Goal: Transaction & Acquisition: Purchase product/service

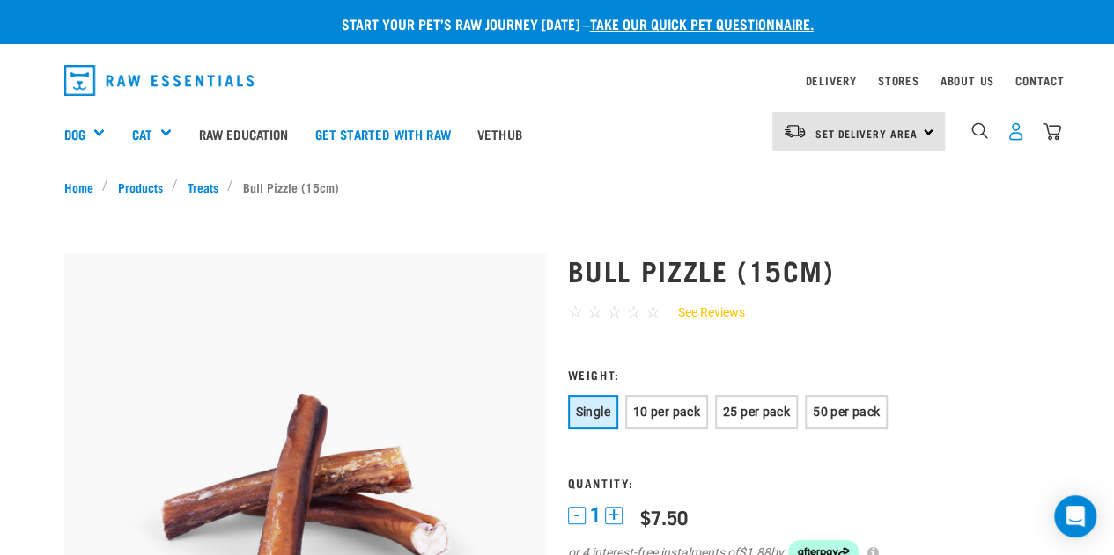
click at [1017, 140] on img "dropdown navigation" at bounding box center [1015, 131] width 18 height 18
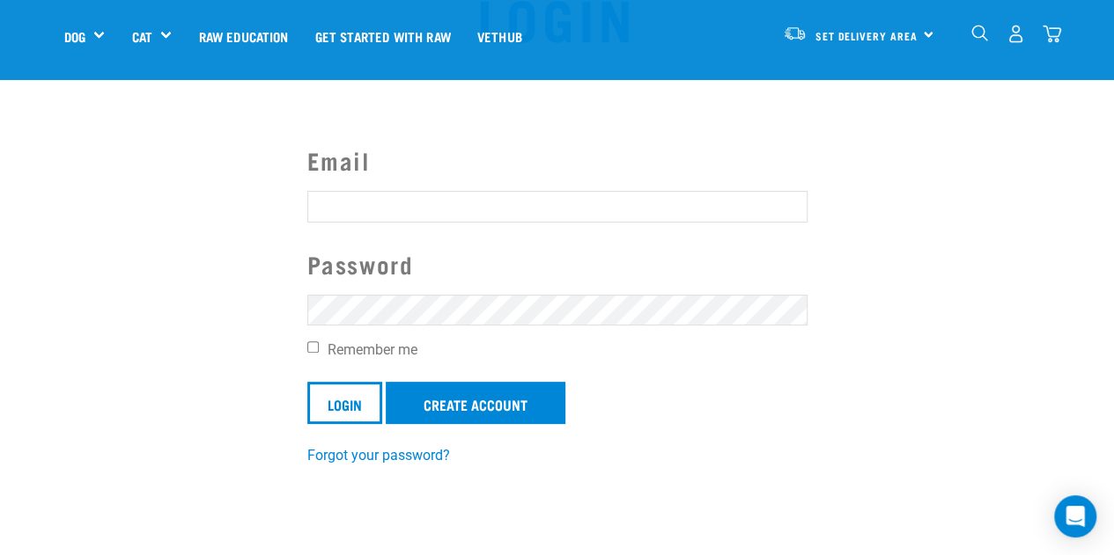
scroll to position [88, 0]
click at [403, 215] on input "Email" at bounding box center [557, 208] width 500 height 32
type input "herrera.rachele@gmail.com"
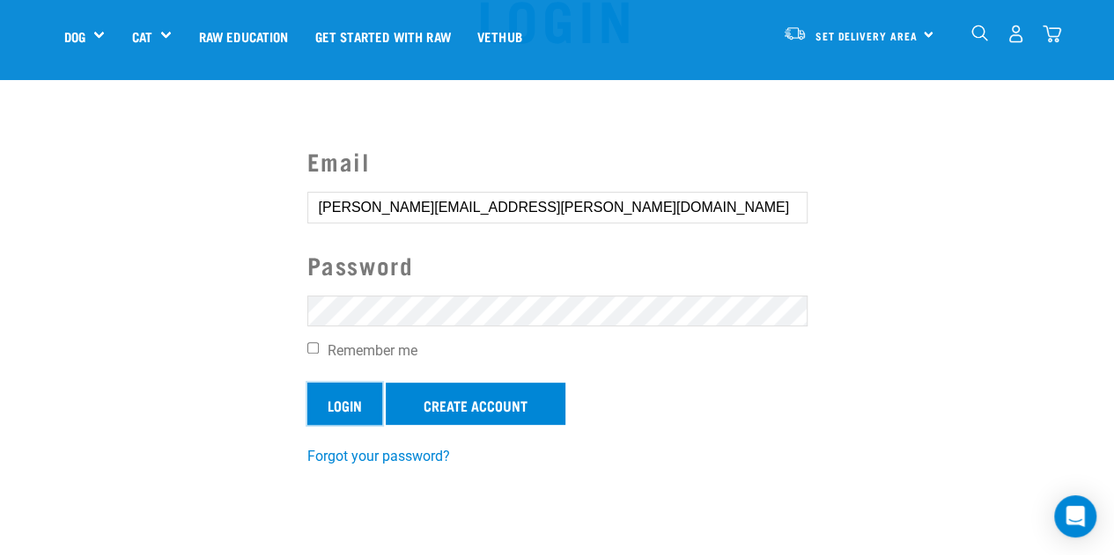
click at [313, 406] on input "Login" at bounding box center [344, 404] width 75 height 42
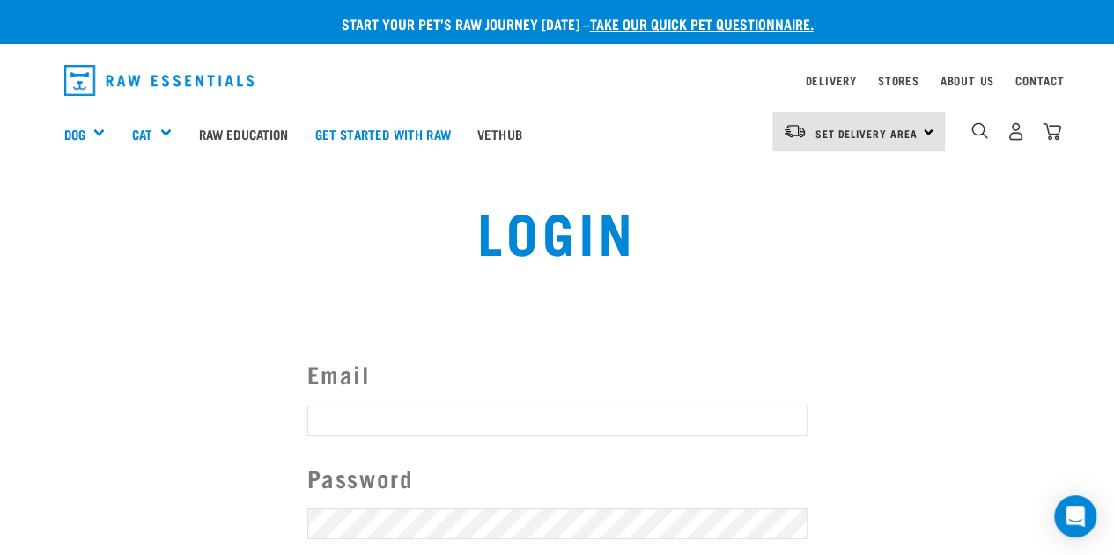
click at [40, 245] on button "delete" at bounding box center [32, 236] width 18 height 18
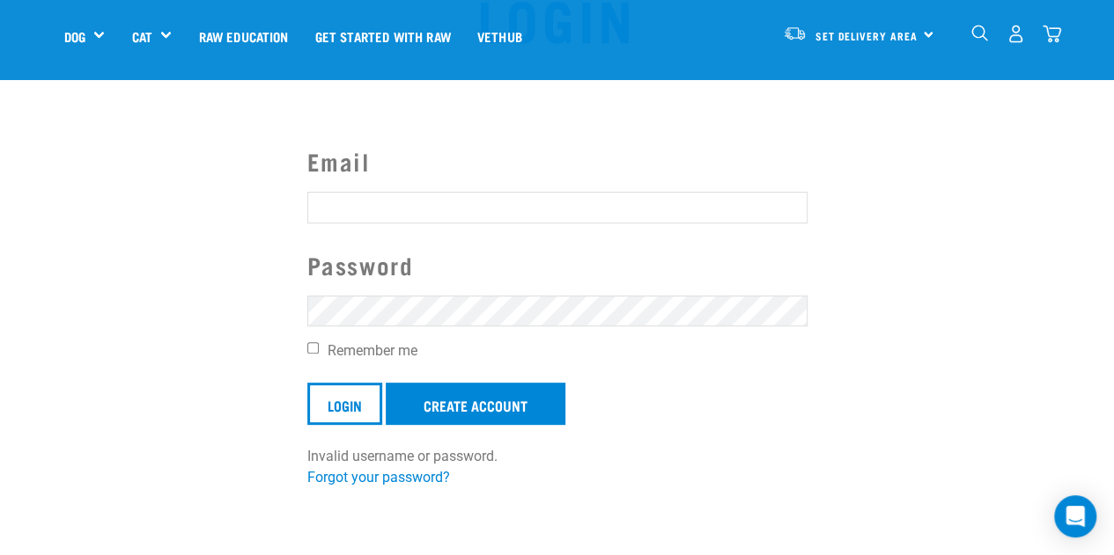
click at [40, 245] on button "delete" at bounding box center [32, 236] width 18 height 18
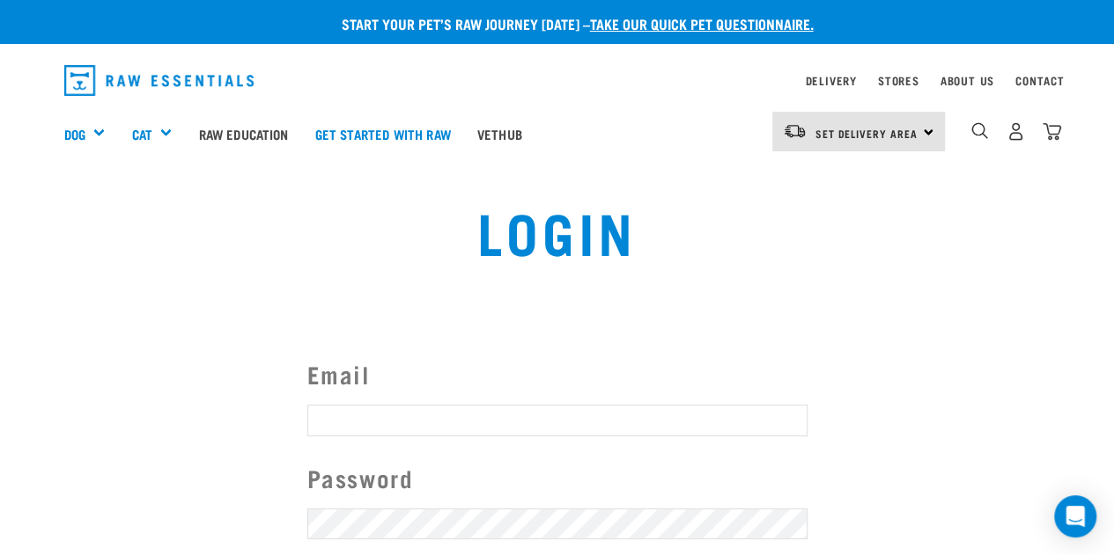
click at [385, 409] on input "Email" at bounding box center [557, 421] width 500 height 32
type input "herrera.rachele@gmail.com"
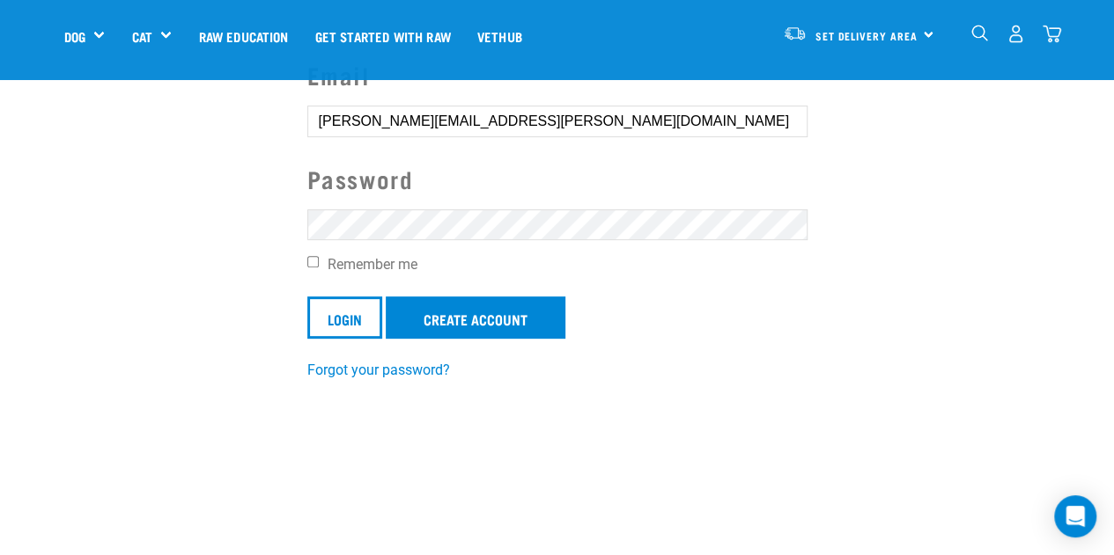
scroll to position [176, 0]
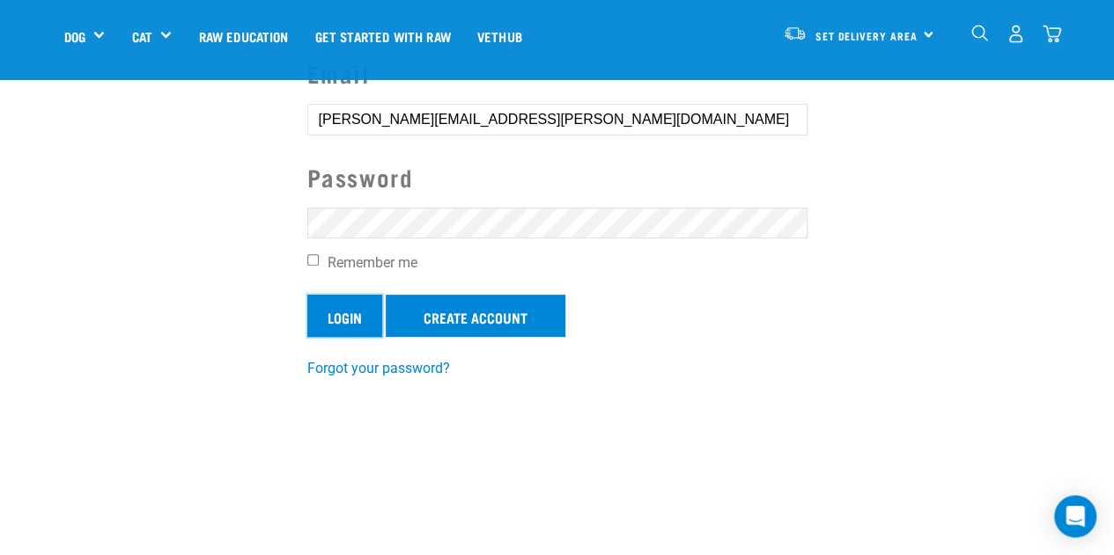
click at [317, 314] on input "Login" at bounding box center [344, 316] width 75 height 42
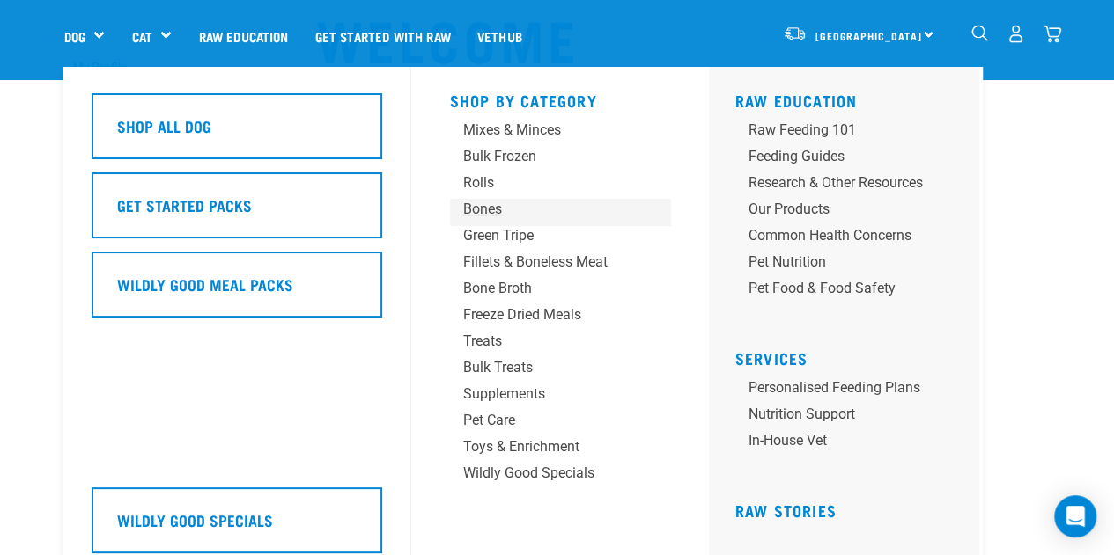
scroll to position [88, 0]
click at [477, 349] on div "Treats" at bounding box center [545, 341] width 165 height 21
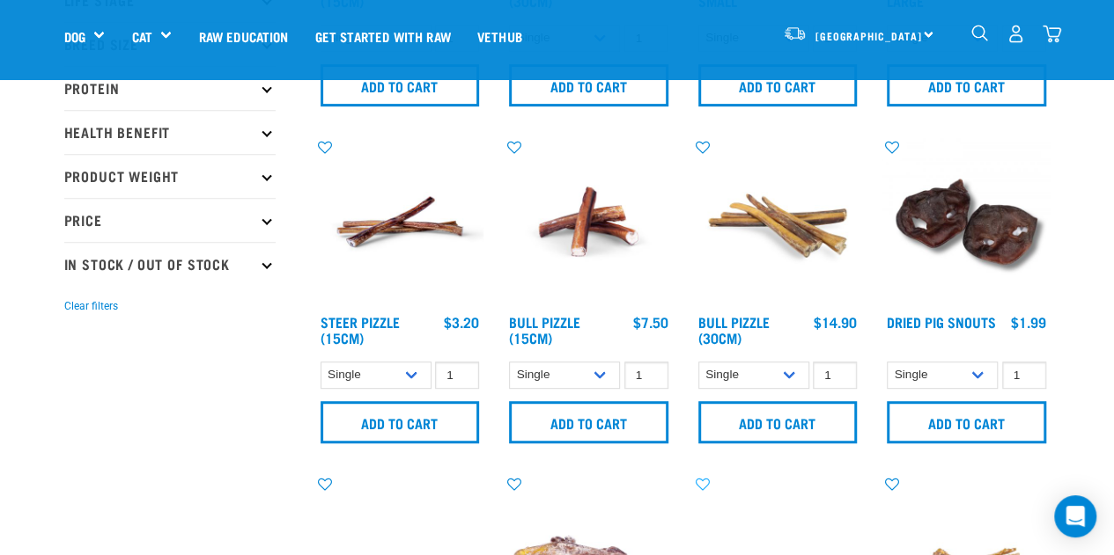
scroll to position [352, 0]
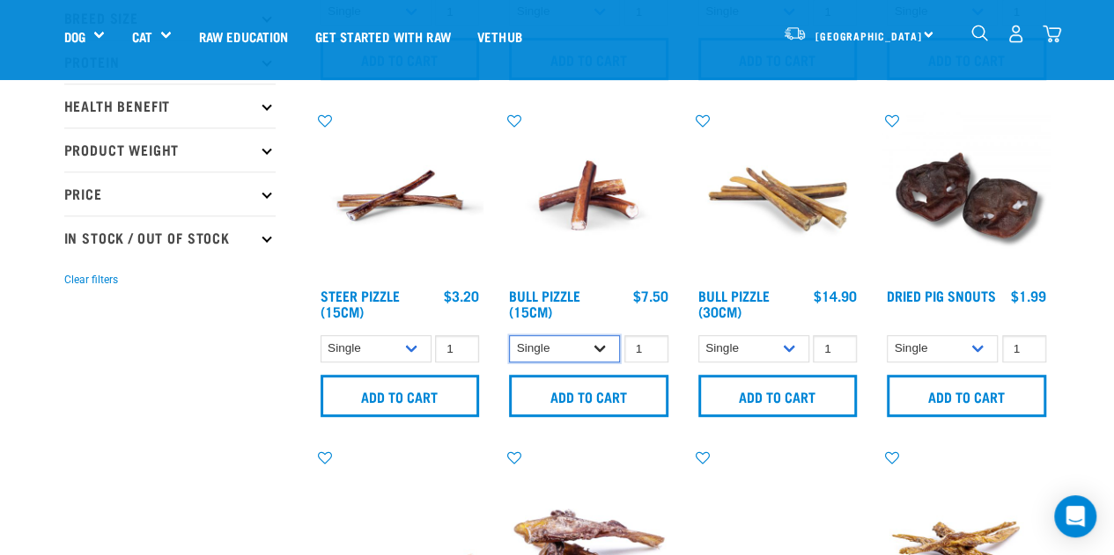
click at [596, 349] on select "Single 10 per pack 25 per pack" at bounding box center [564, 348] width 111 height 27
click at [509, 335] on select "Single 10 per pack 25 per pack" at bounding box center [564, 348] width 111 height 27
click at [582, 351] on select "Single 10 per pack 25 per pack" at bounding box center [564, 348] width 111 height 27
select select "323237"
click at [509, 335] on select "Single 10 per pack 25 per pack" at bounding box center [564, 348] width 111 height 27
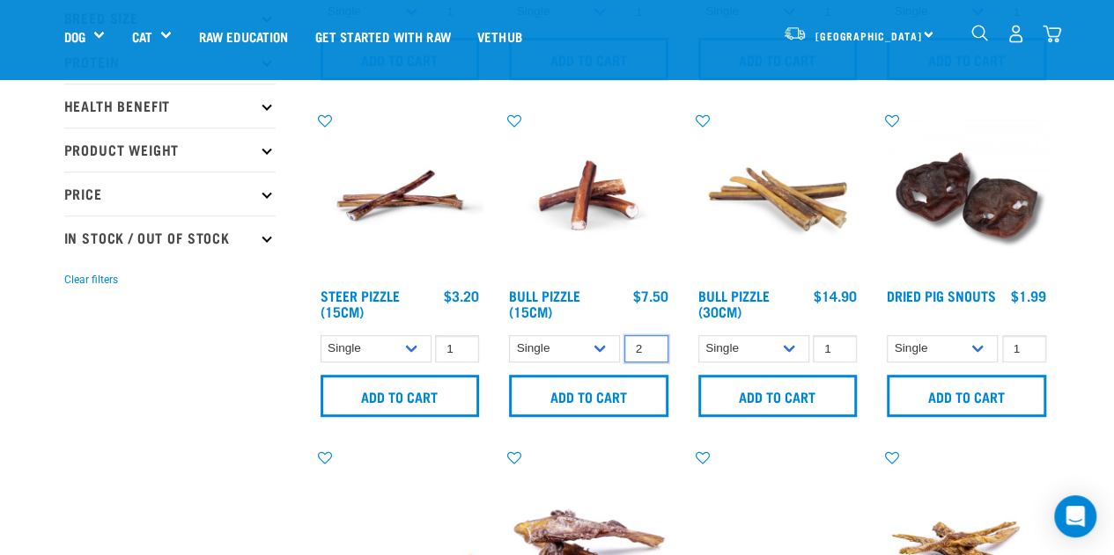
type input "2"
click at [646, 345] on input "2" at bounding box center [646, 348] width 44 height 27
click at [644, 355] on input "2" at bounding box center [646, 348] width 44 height 27
click at [600, 353] on select "Single 10 per pack 25 per pack" at bounding box center [564, 348] width 111 height 27
select select "443099"
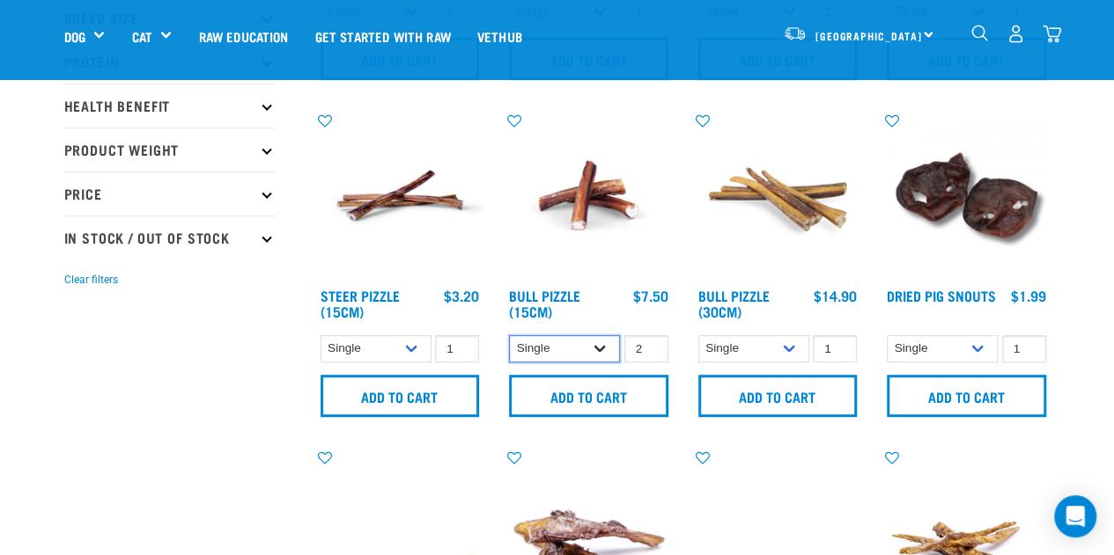
click at [509, 335] on select "Single 10 per pack 25 per pack" at bounding box center [564, 348] width 111 height 27
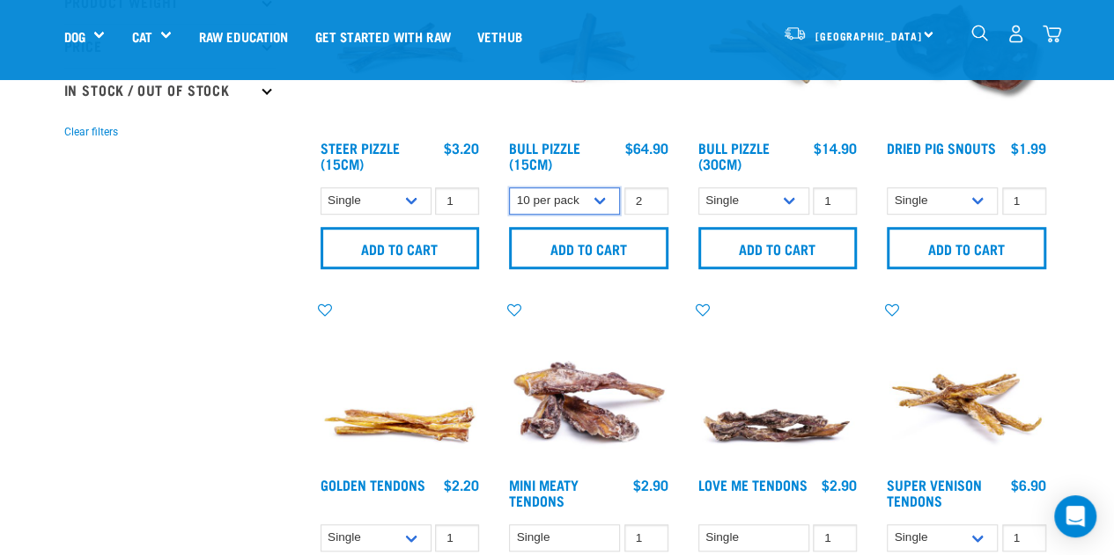
scroll to position [528, 0]
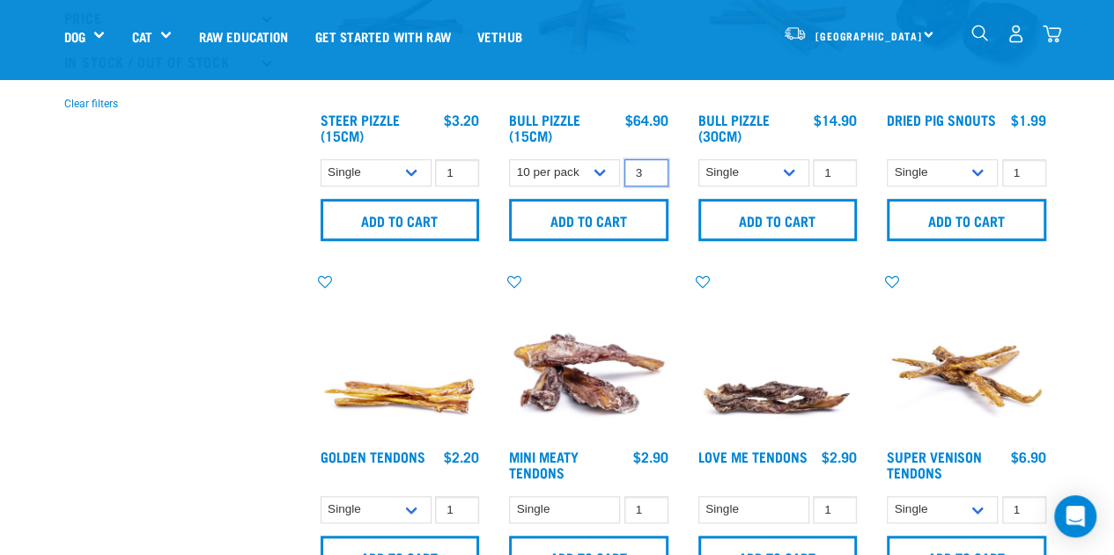
click at [643, 166] on input "3" at bounding box center [646, 172] width 44 height 27
click at [653, 181] on input "3" at bounding box center [646, 172] width 44 height 27
click at [650, 177] on input "2" at bounding box center [646, 172] width 44 height 27
type input "1"
click at [650, 177] on input "1" at bounding box center [646, 172] width 44 height 27
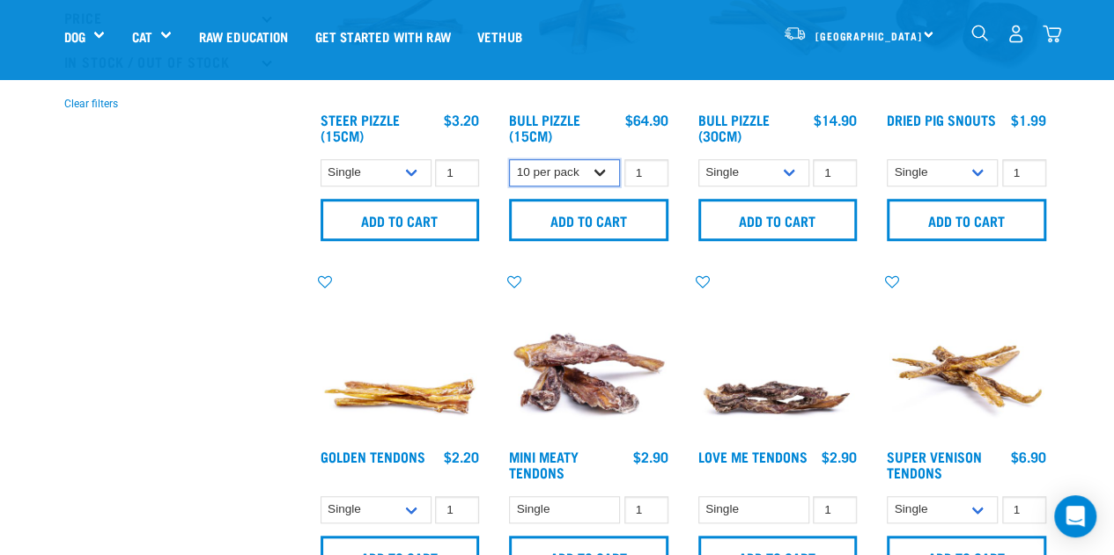
click at [560, 160] on select "Single 10 per pack 25 per pack" at bounding box center [564, 172] width 111 height 27
click at [509, 159] on select "Single 10 per pack 25 per pack" at bounding box center [564, 172] width 111 height 27
click at [585, 161] on select "Single 10 per pack 25 per pack" at bounding box center [564, 172] width 111 height 27
select select "443099"
click at [509, 159] on select "Single 10 per pack 25 per pack" at bounding box center [564, 172] width 111 height 27
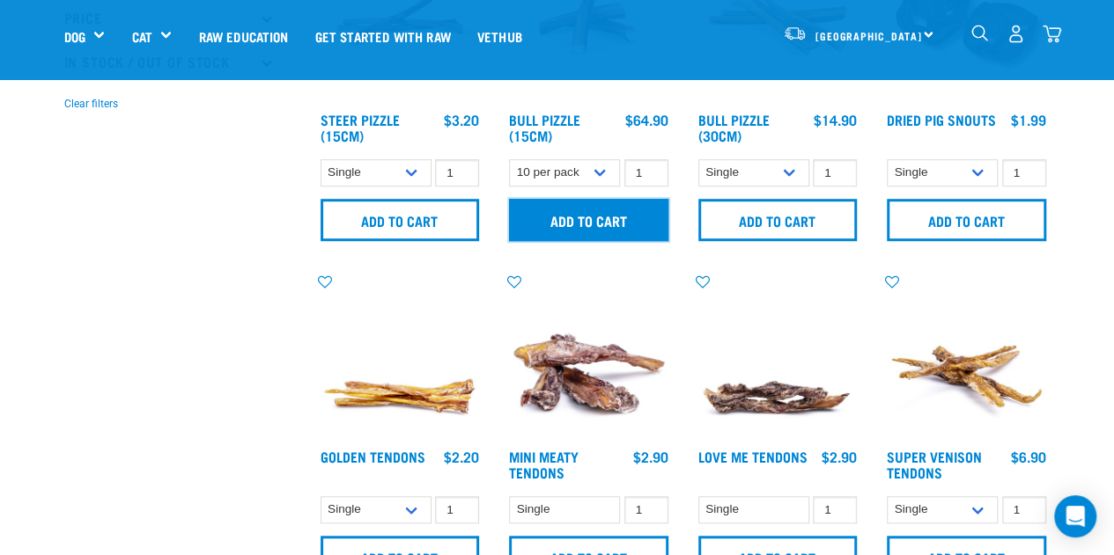
click at [607, 215] on input "Add to cart" at bounding box center [588, 220] width 159 height 42
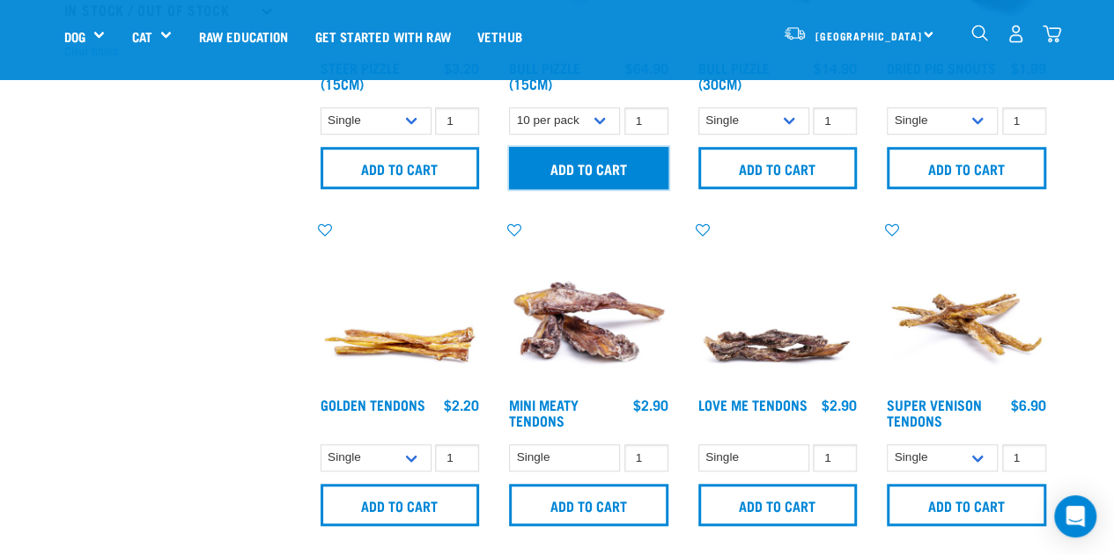
scroll to position [616, 0]
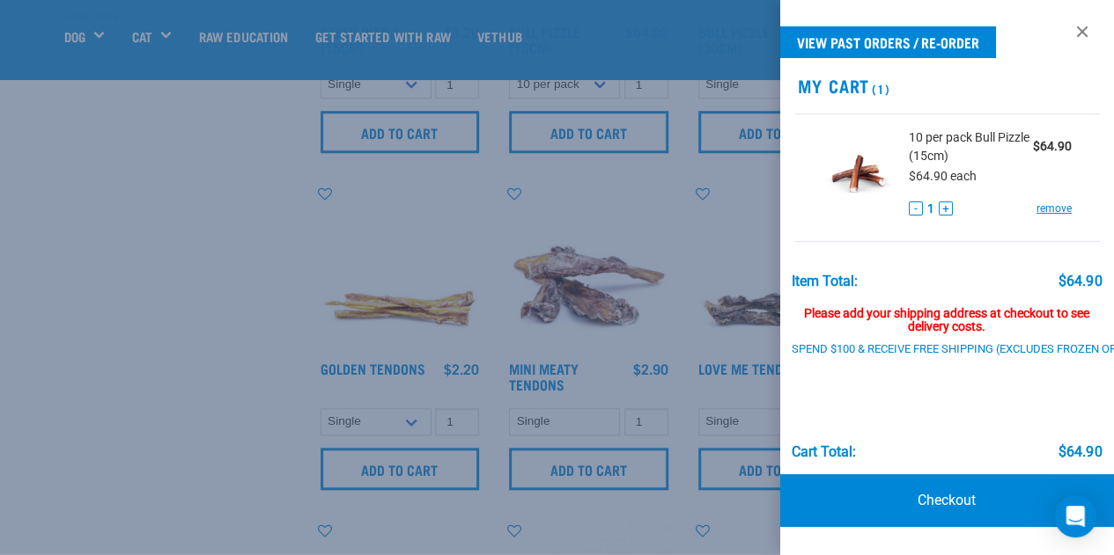
click at [34, 282] on div at bounding box center [557, 277] width 1114 height 555
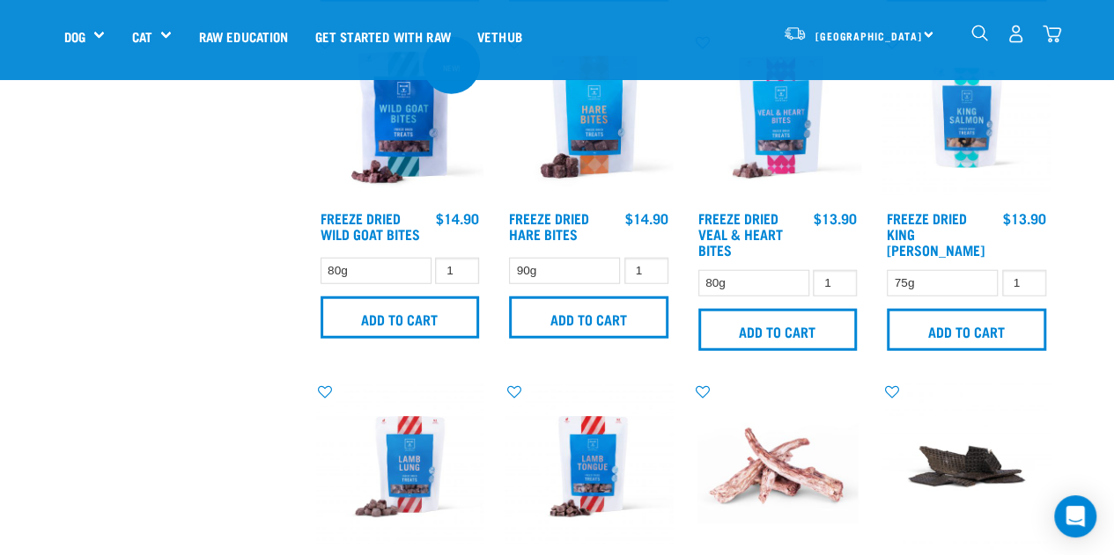
scroll to position [2113, 0]
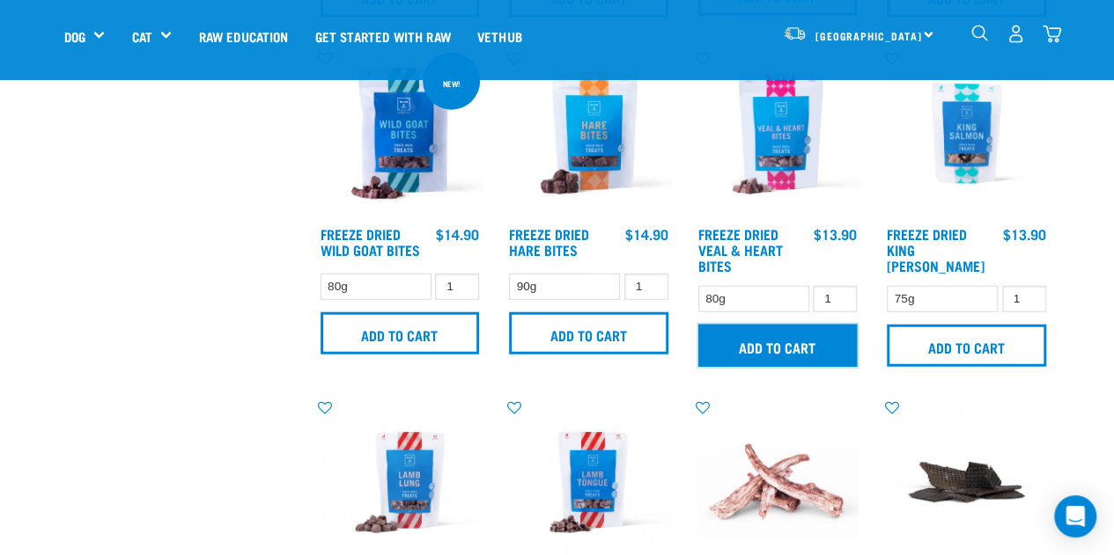
click at [806, 345] on input "Add to cart" at bounding box center [777, 346] width 159 height 42
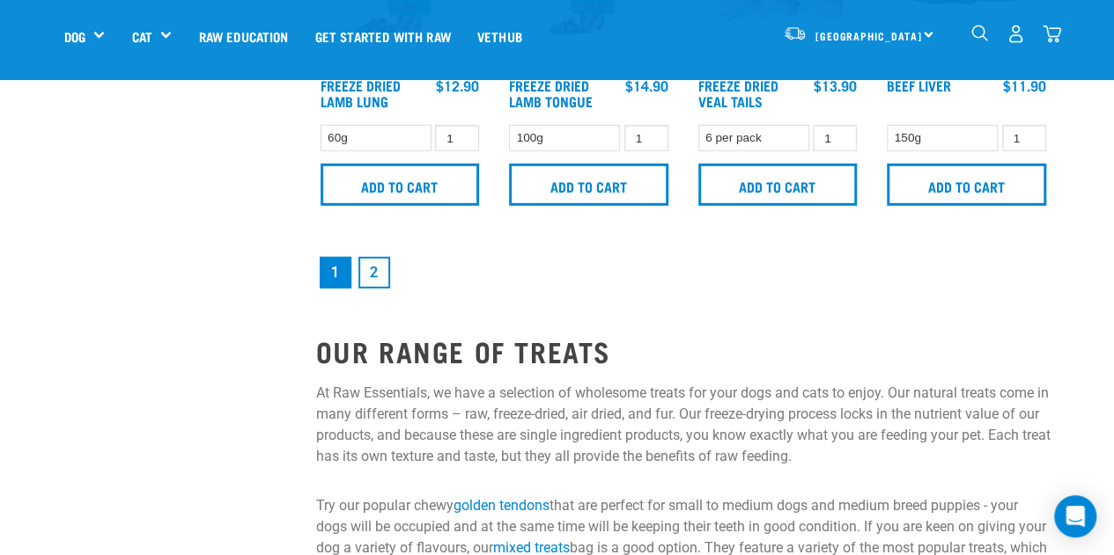
scroll to position [2641, 0]
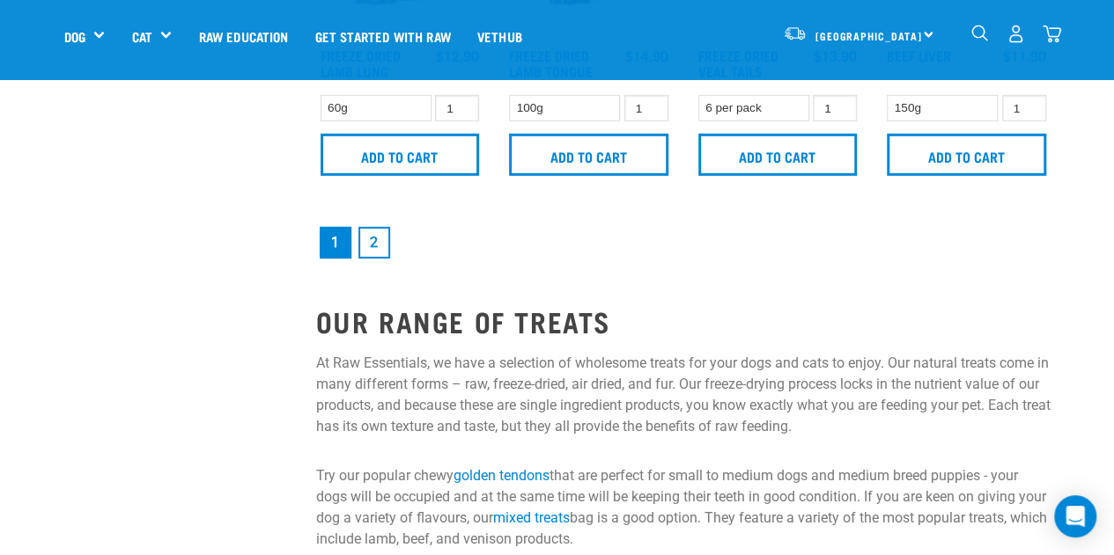
click at [367, 234] on link "2" at bounding box center [374, 243] width 32 height 32
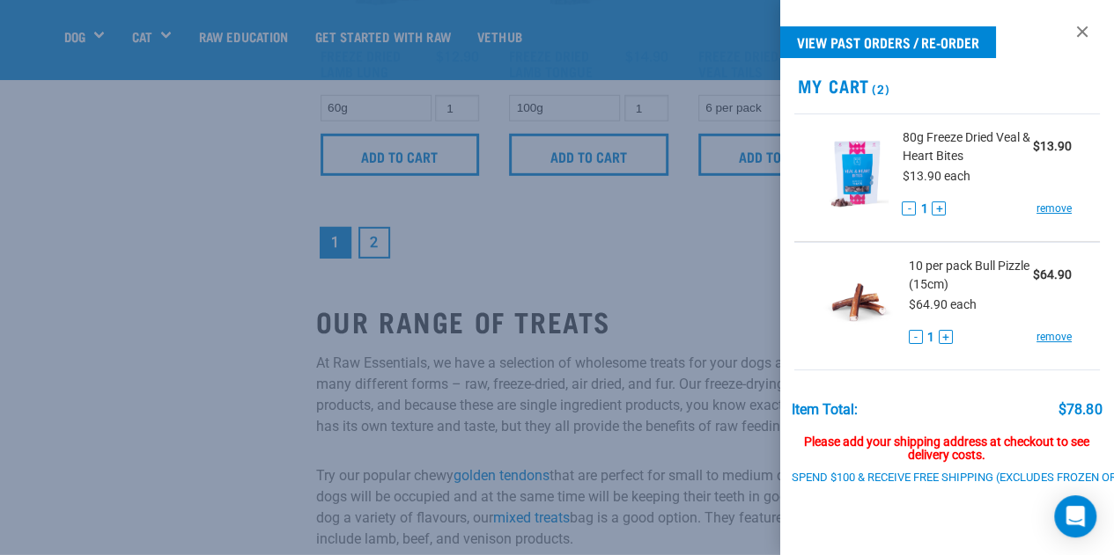
click at [658, 253] on div at bounding box center [557, 277] width 1114 height 555
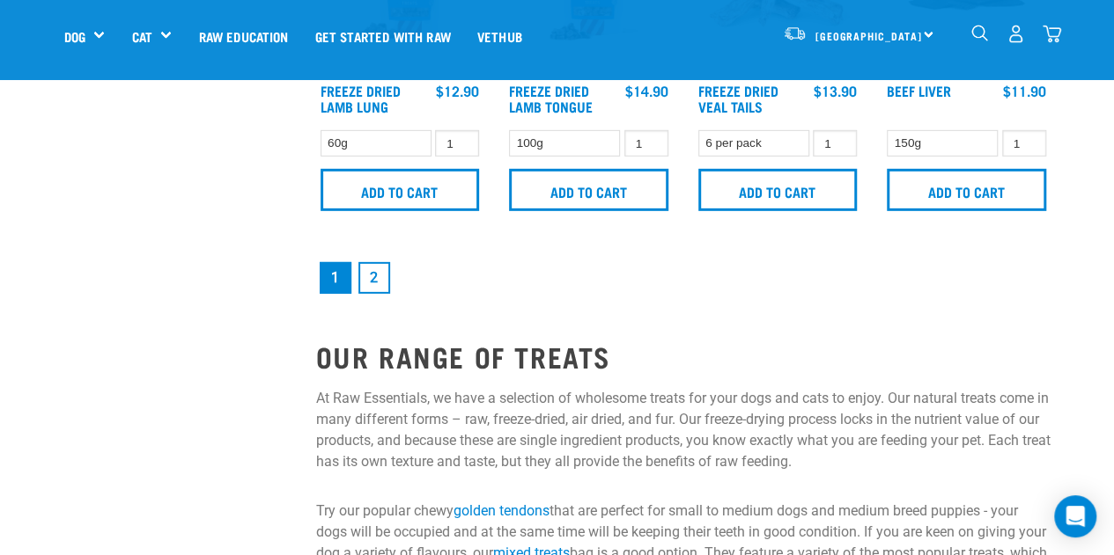
scroll to position [2729, 0]
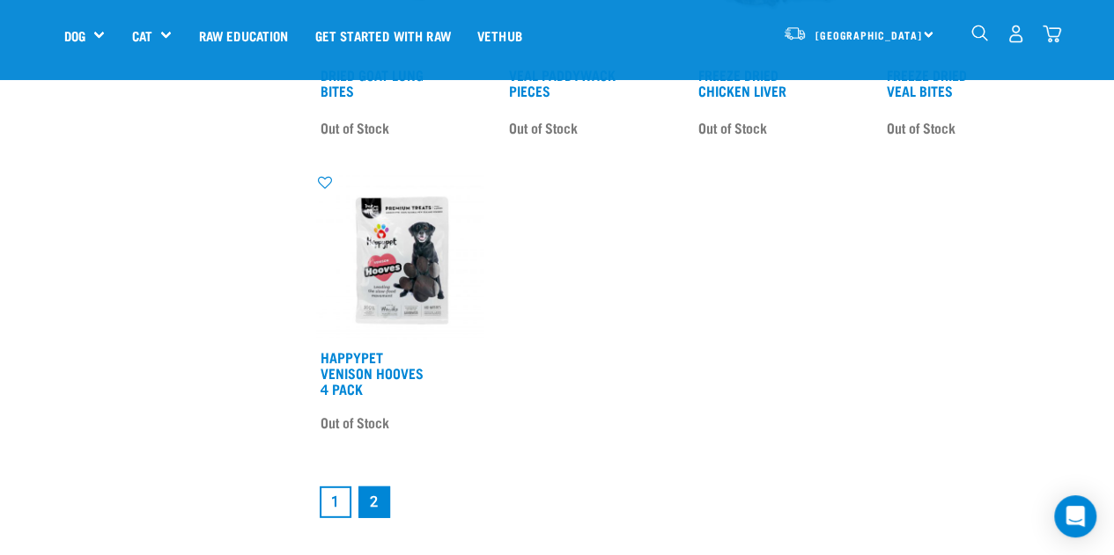
scroll to position [2289, 0]
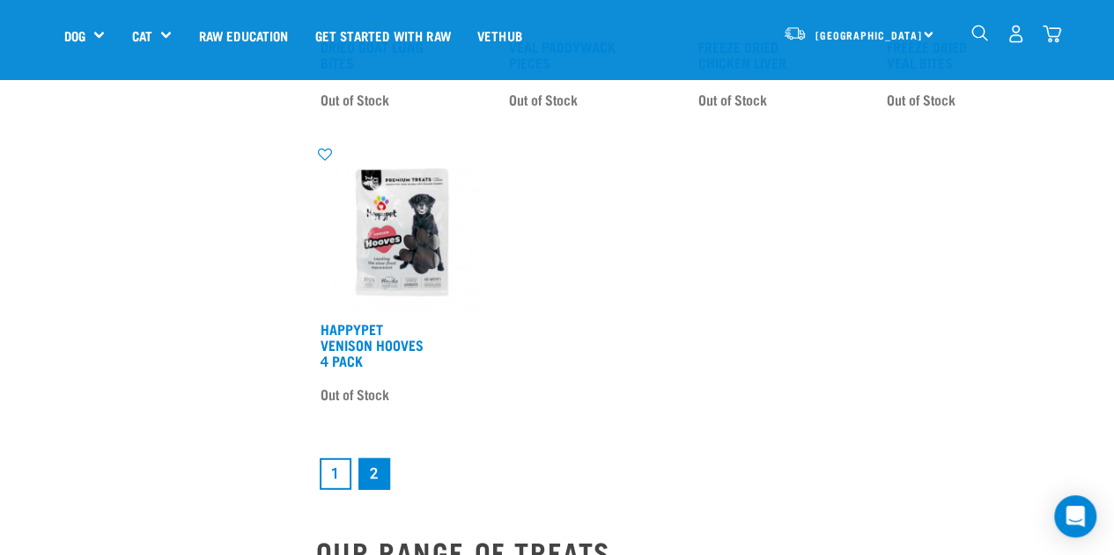
click at [338, 472] on link "1" at bounding box center [336, 475] width 32 height 32
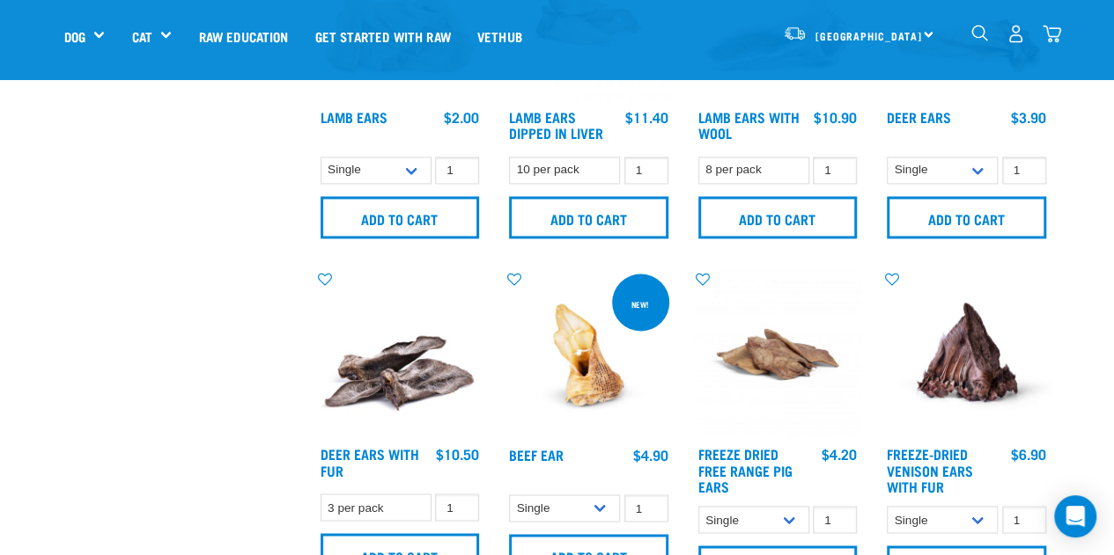
scroll to position [1232, 0]
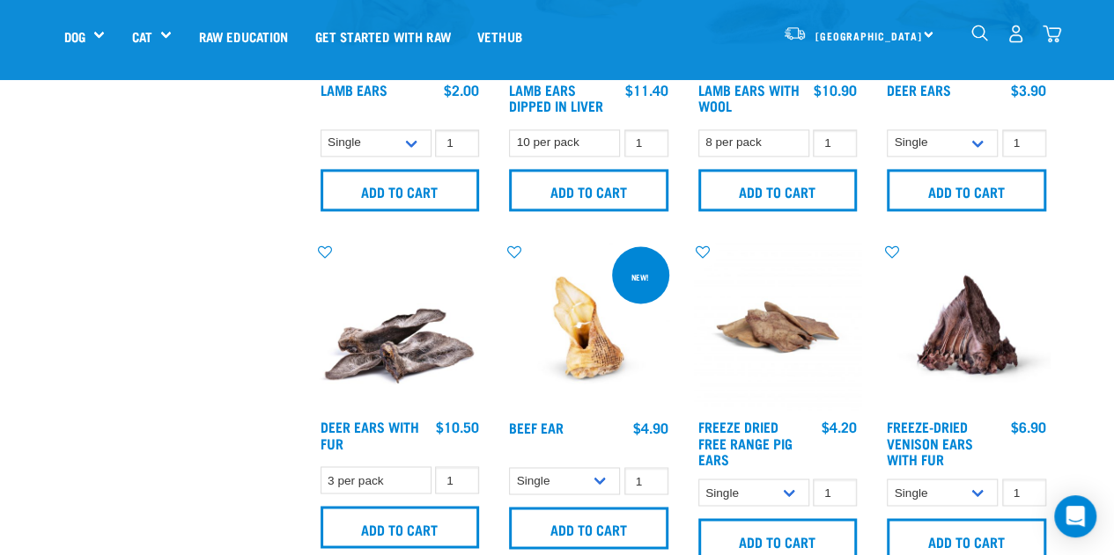
click at [1015, 31] on img "dropdown navigation" at bounding box center [1015, 34] width 18 height 18
click at [1050, 28] on img "dropdown navigation" at bounding box center [1051, 34] width 18 height 18
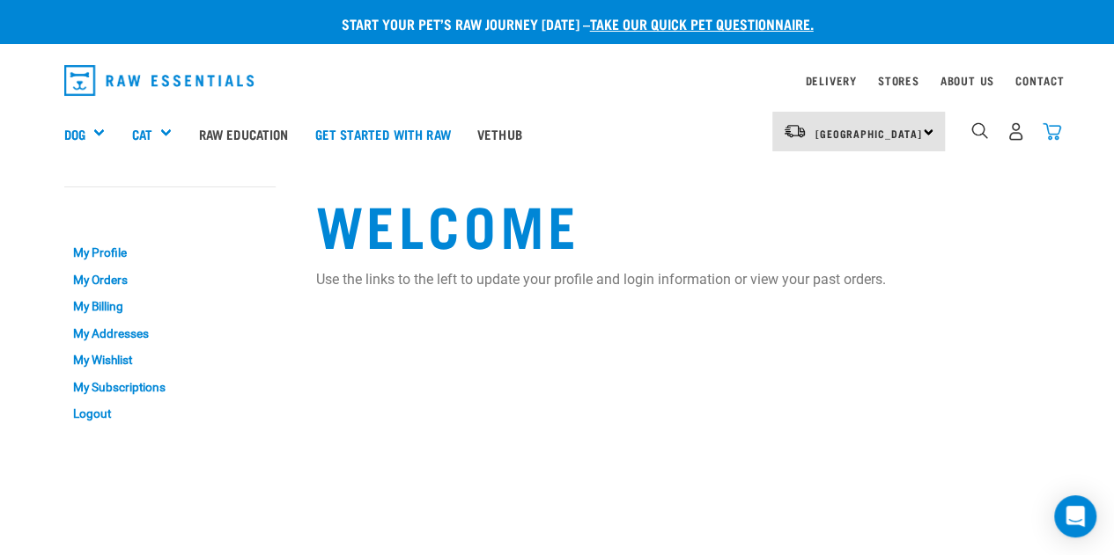
click at [1055, 129] on img "dropdown navigation" at bounding box center [1051, 131] width 18 height 18
